Goal: Task Accomplishment & Management: Manage account settings

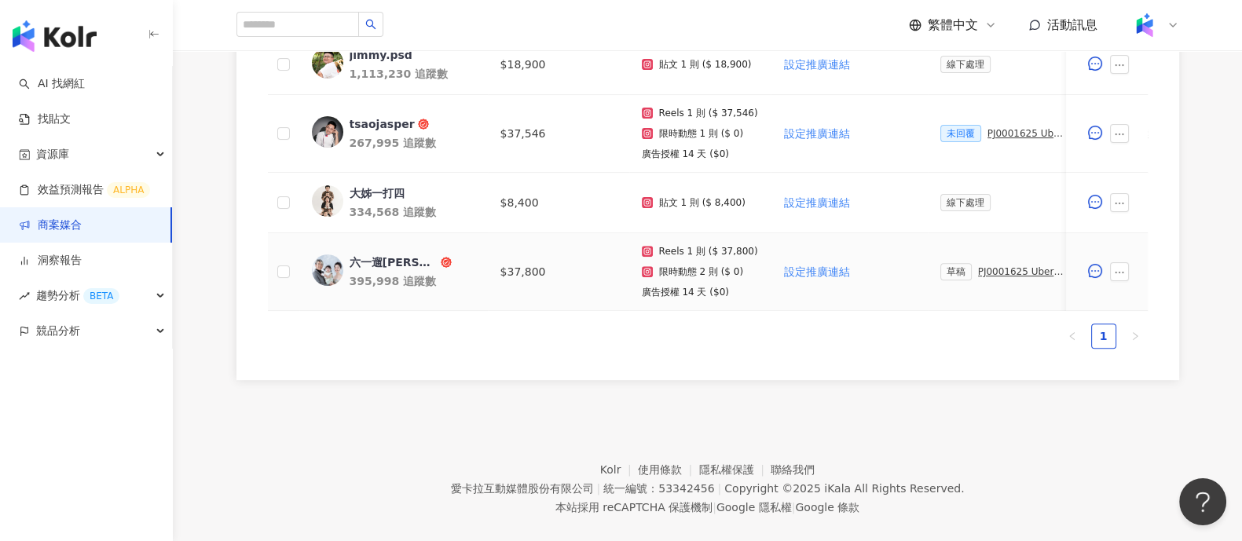
click at [998, 269] on div "PJ0001625 Uber Eats_生鮮雜貨Q3_KOL合作" at bounding box center [1022, 271] width 88 height 11
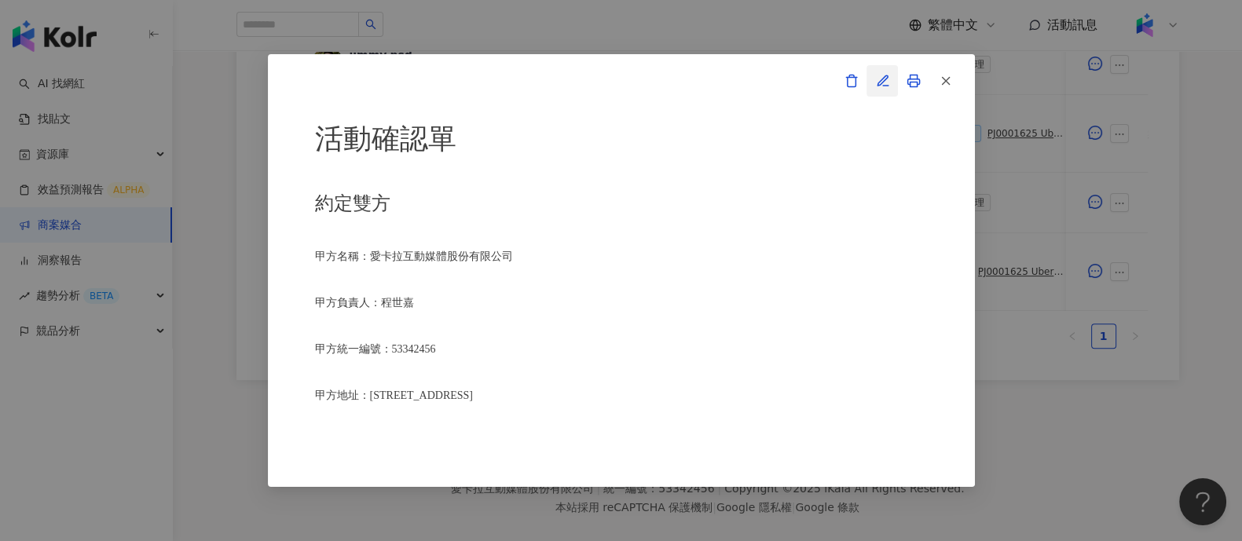
click at [884, 82] on icon "button" at bounding box center [883, 81] width 14 height 14
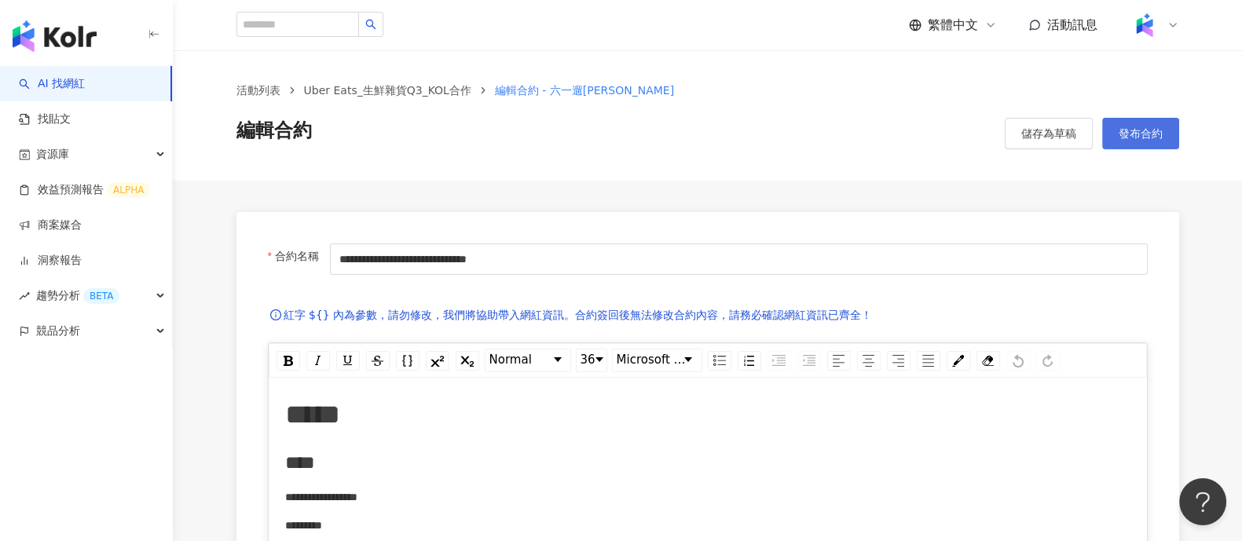
click at [1123, 135] on span "發布合約" at bounding box center [1141, 133] width 44 height 13
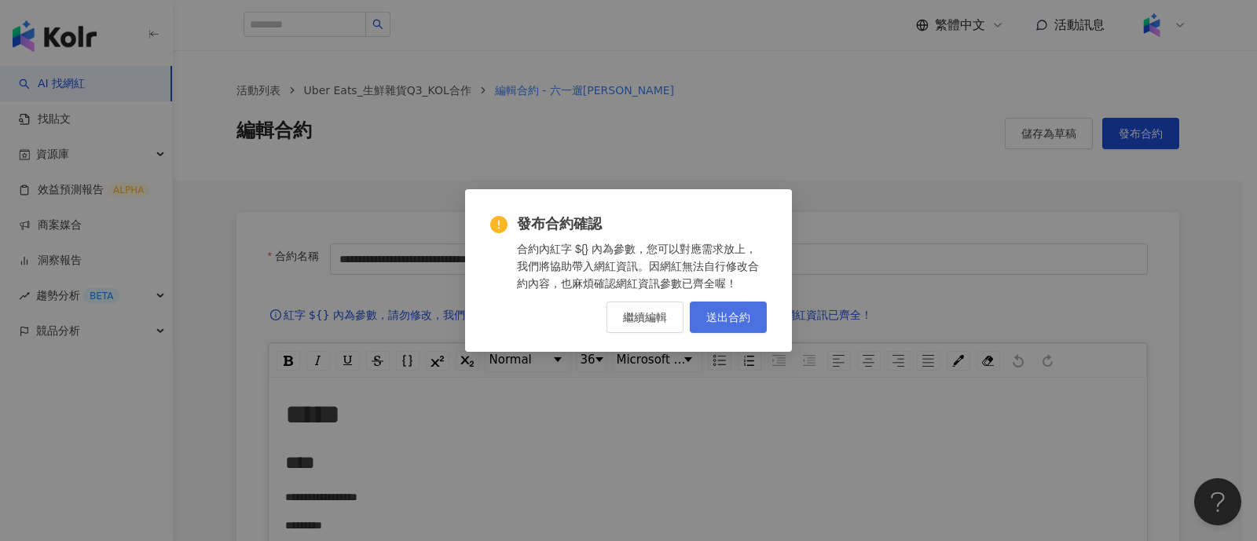
click at [713, 324] on span "送出合約" at bounding box center [728, 317] width 44 height 13
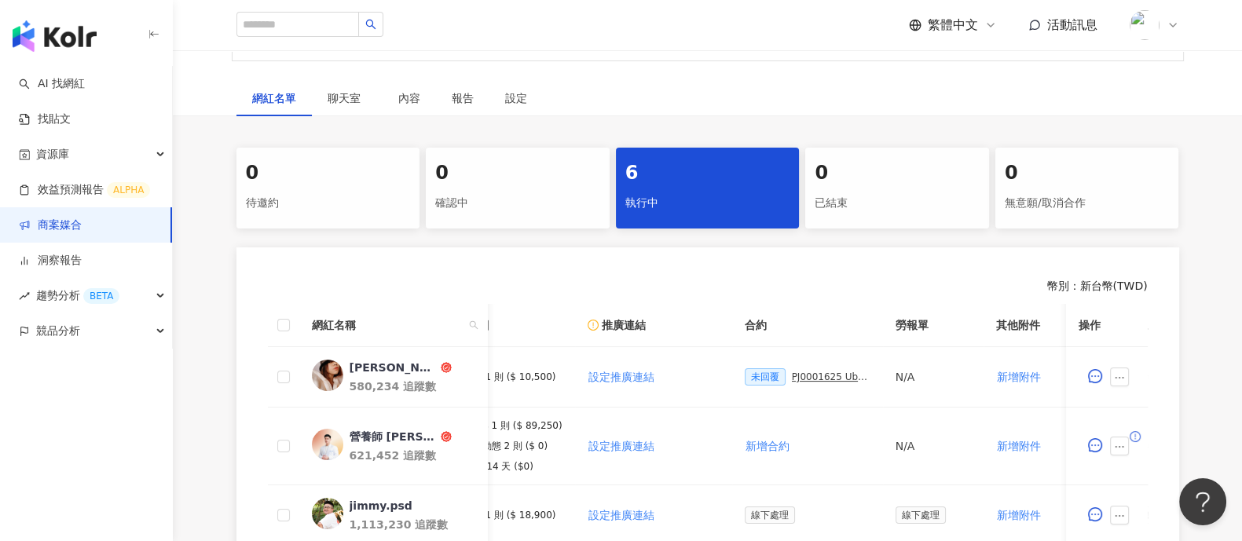
scroll to position [97, 0]
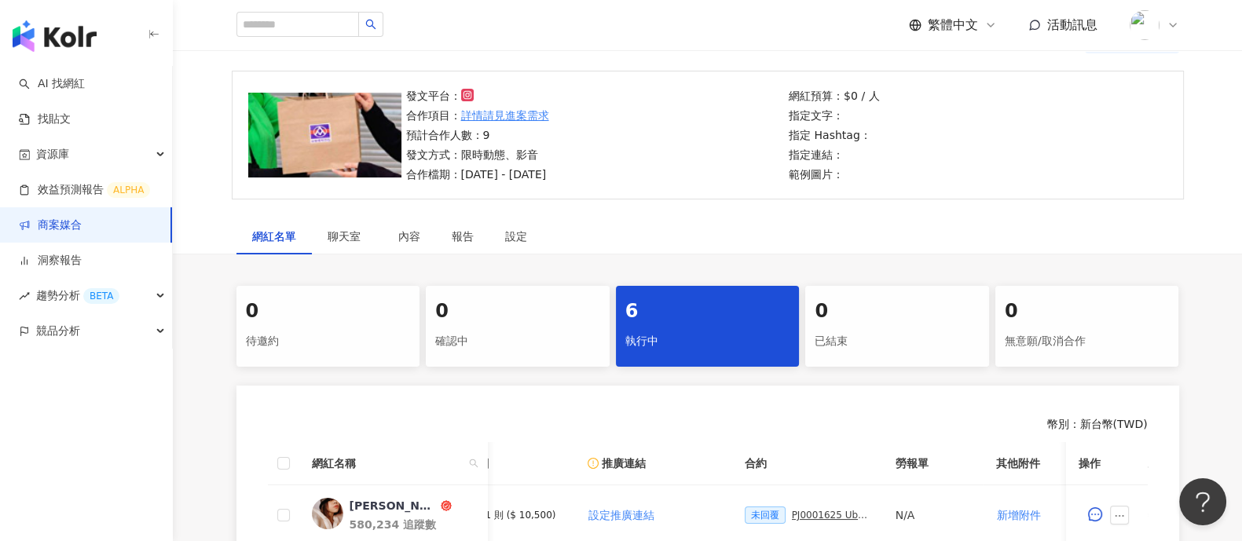
click at [82, 233] on link "商案媒合" at bounding box center [50, 226] width 63 height 16
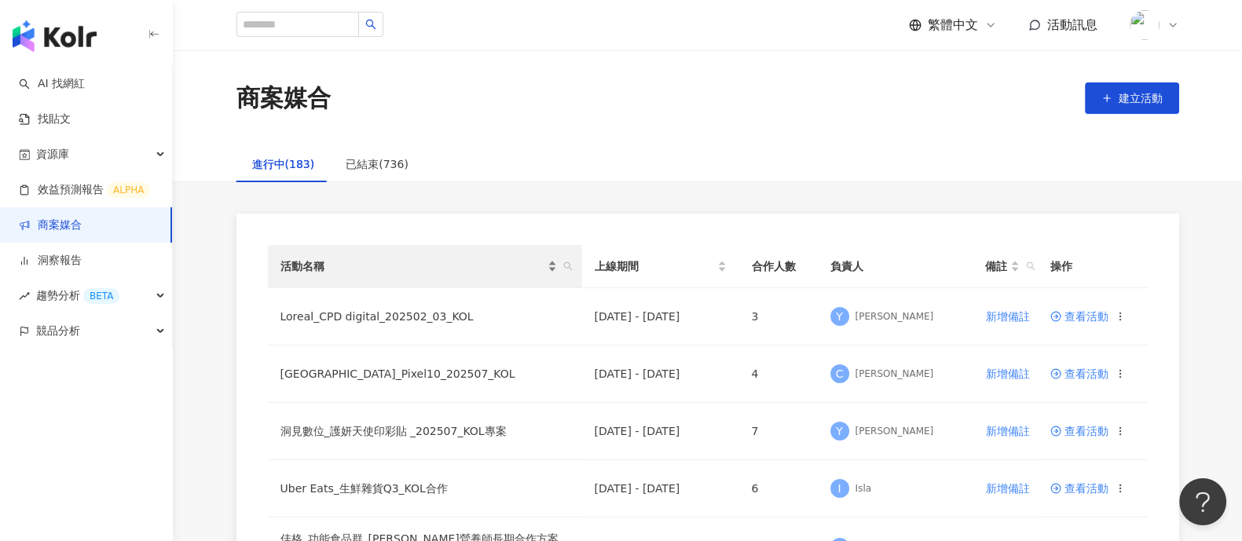
drag, startPoint x: 569, startPoint y: 269, endPoint x: 538, endPoint y: 274, distance: 31.1
click at [569, 268] on icon "search" at bounding box center [567, 266] width 9 height 9
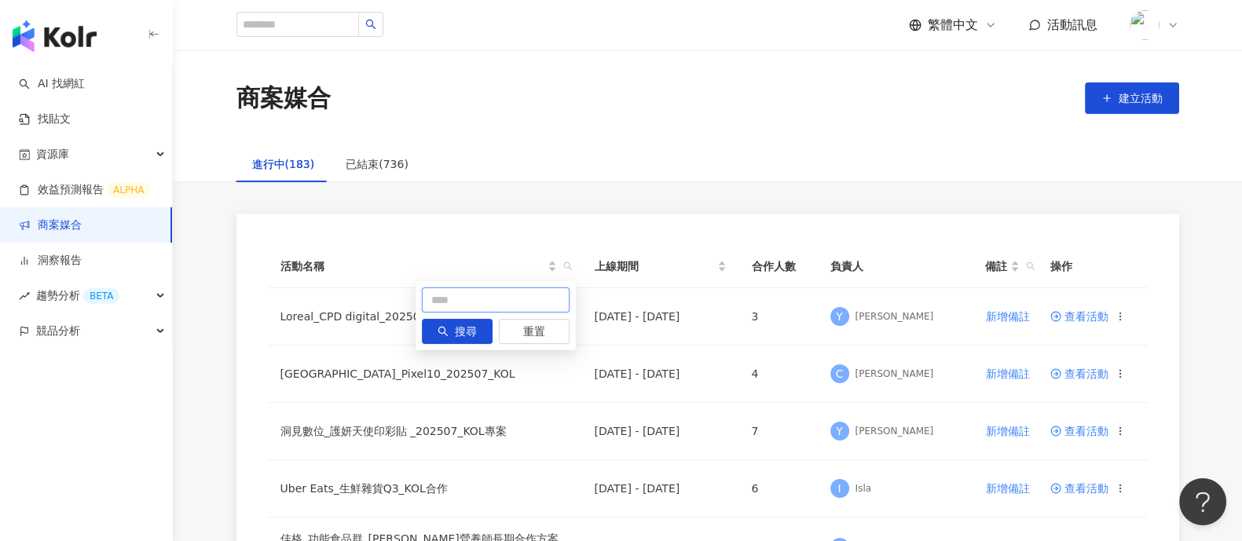
click at [445, 298] on input "text" at bounding box center [496, 299] width 148 height 25
type input "****"
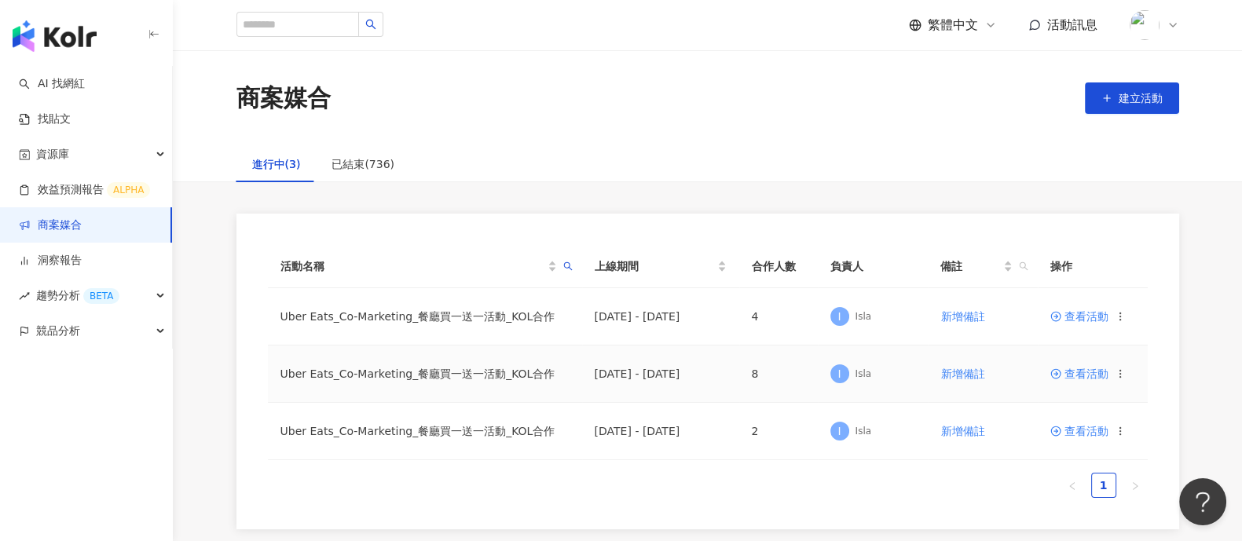
click at [1073, 364] on td "查看活動" at bounding box center [1093, 374] width 110 height 57
click at [1071, 375] on span "查看活動" at bounding box center [1079, 373] width 58 height 11
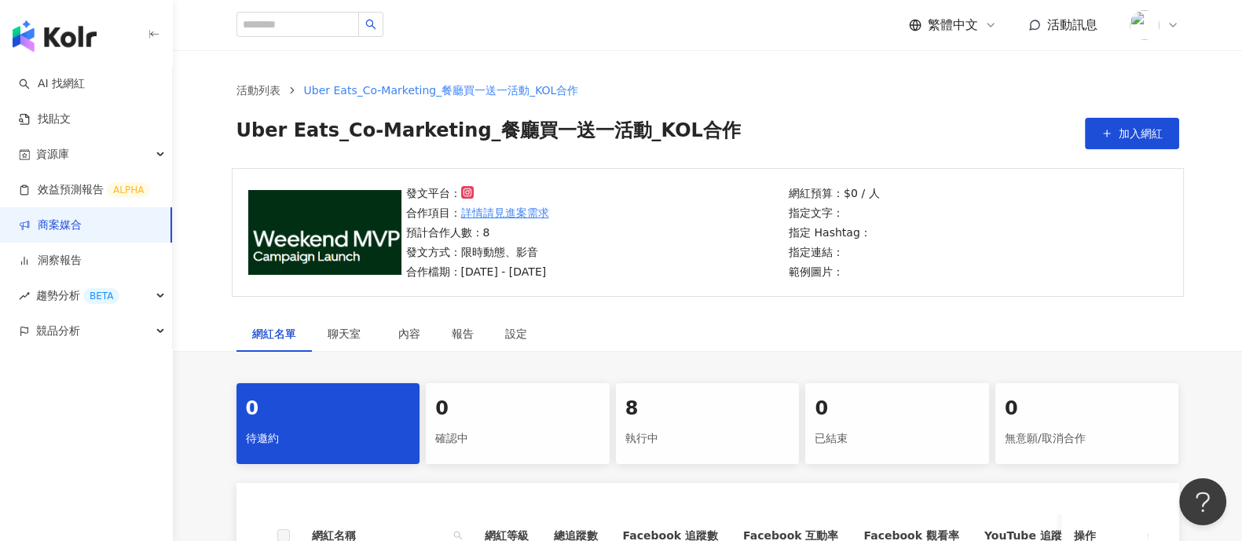
scroll to position [368, 0]
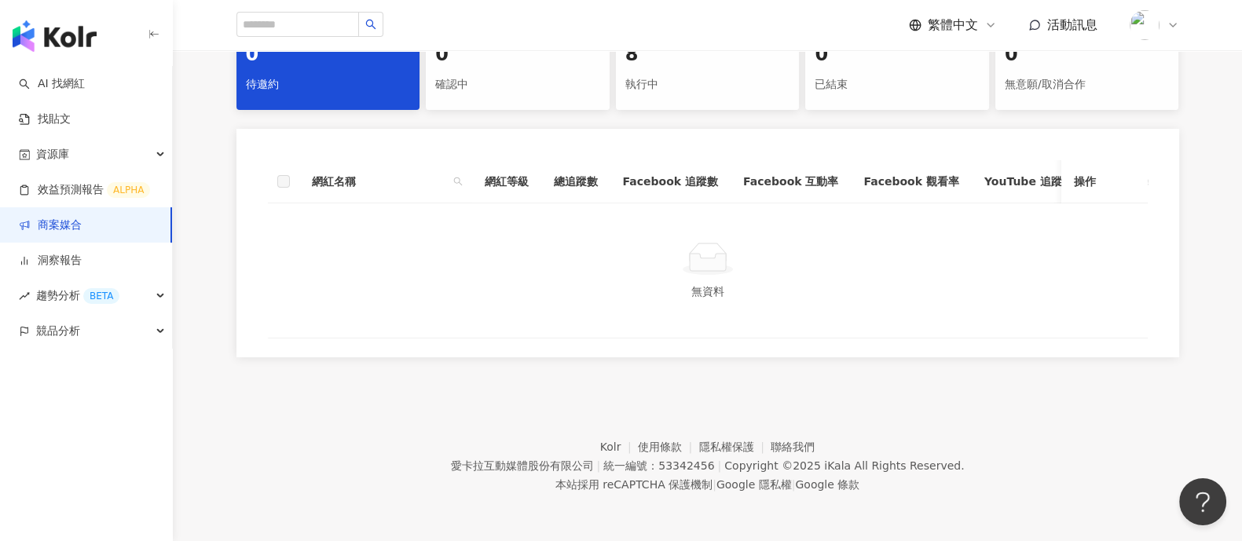
click at [741, 90] on div "8 執行中" at bounding box center [708, 69] width 184 height 81
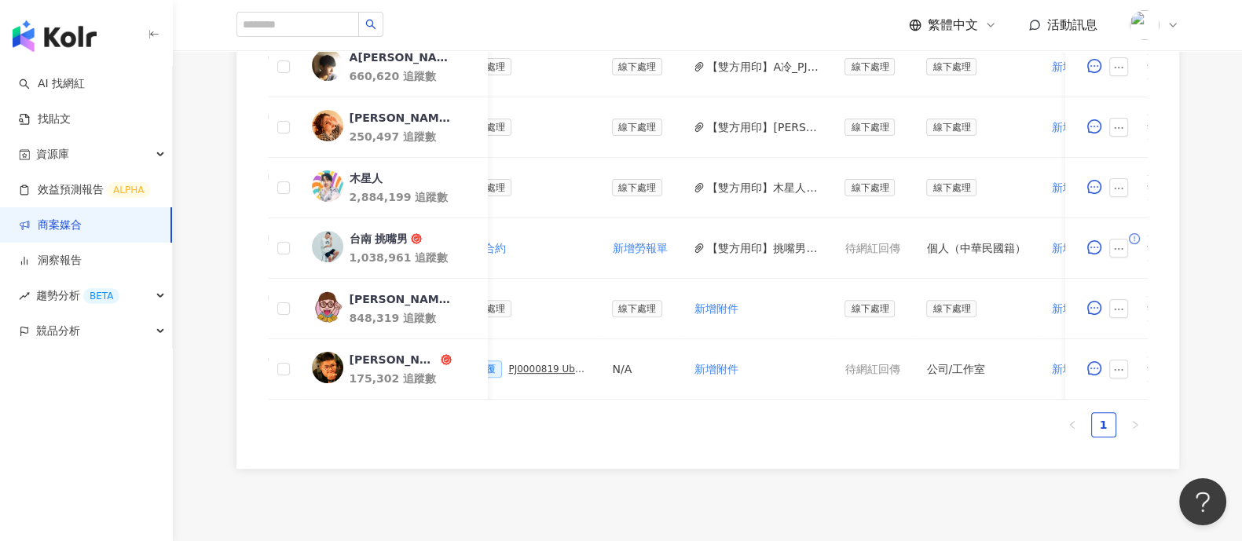
scroll to position [663, 0]
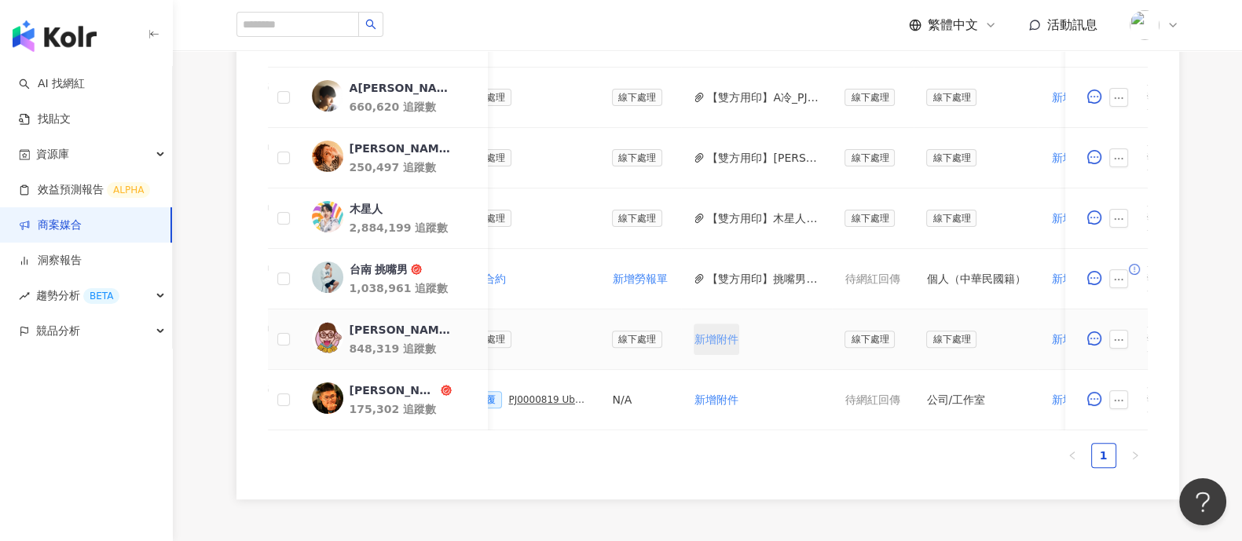
click at [711, 342] on span "新增附件" at bounding box center [716, 339] width 44 height 13
